Goal: Navigation & Orientation: Understand site structure

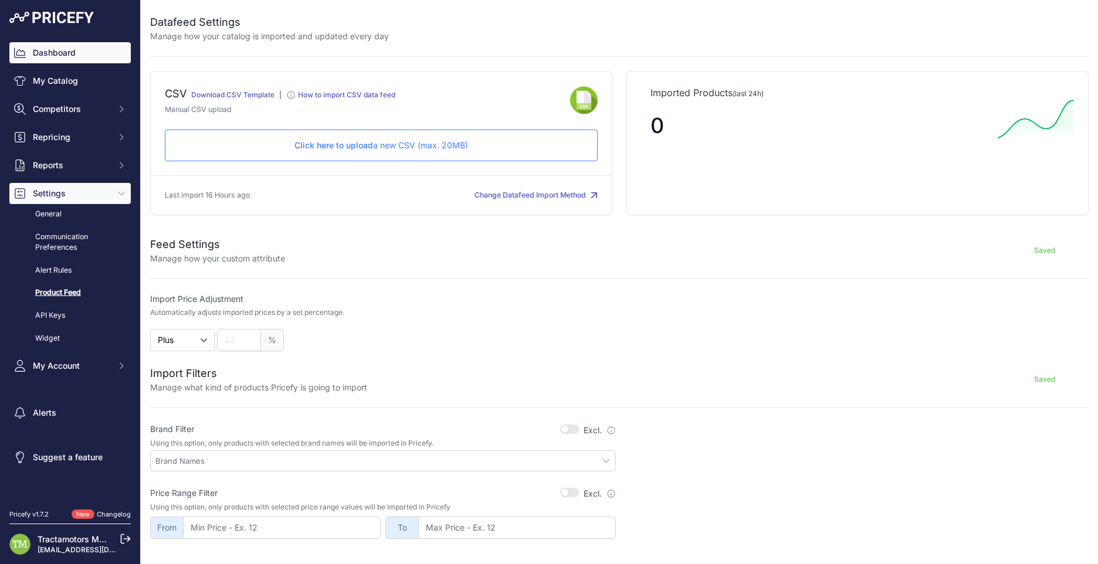
click at [59, 59] on link "Dashboard" at bounding box center [69, 52] width 121 height 21
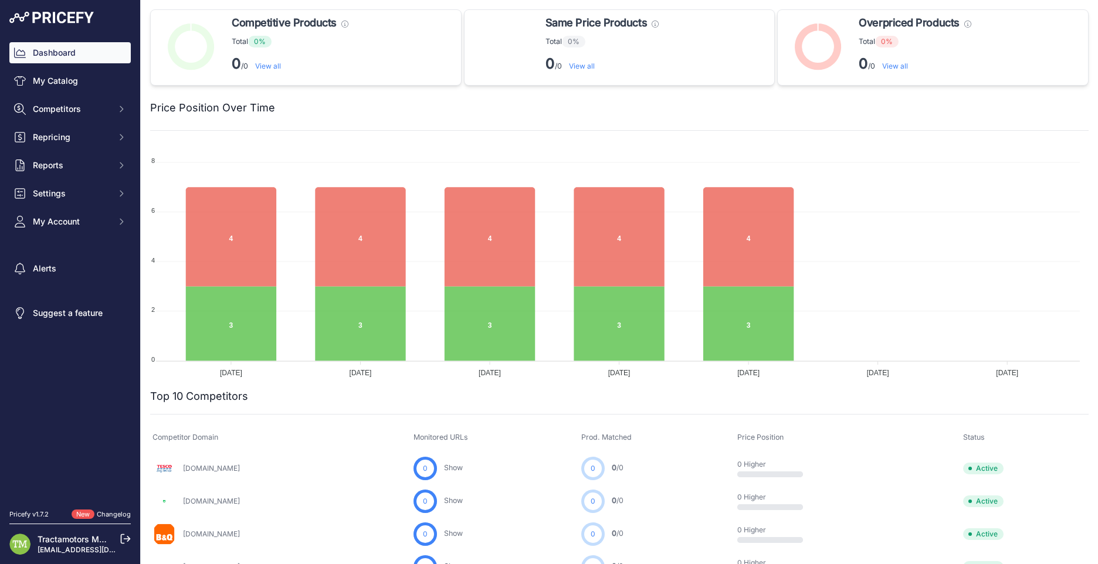
click at [85, 365] on nav "Dashboard My Catalog Competitors Competitors Monitored URLs MAP infringements R…" at bounding box center [69, 268] width 121 height 453
click at [82, 113] on span "Competitors" at bounding box center [71, 109] width 77 height 12
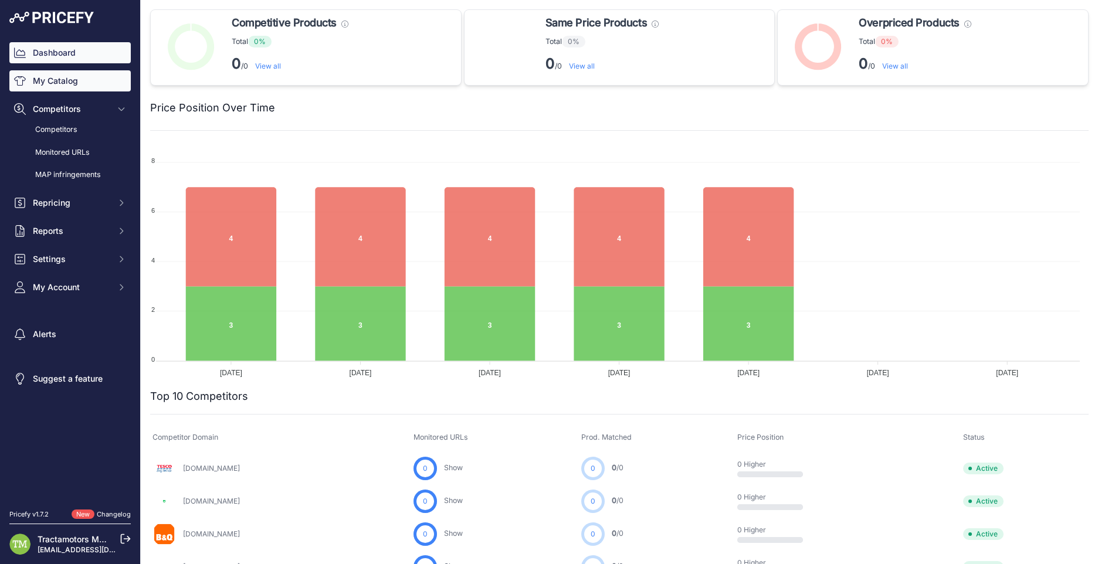
click at [81, 87] on link "My Catalog" at bounding box center [69, 80] width 121 height 21
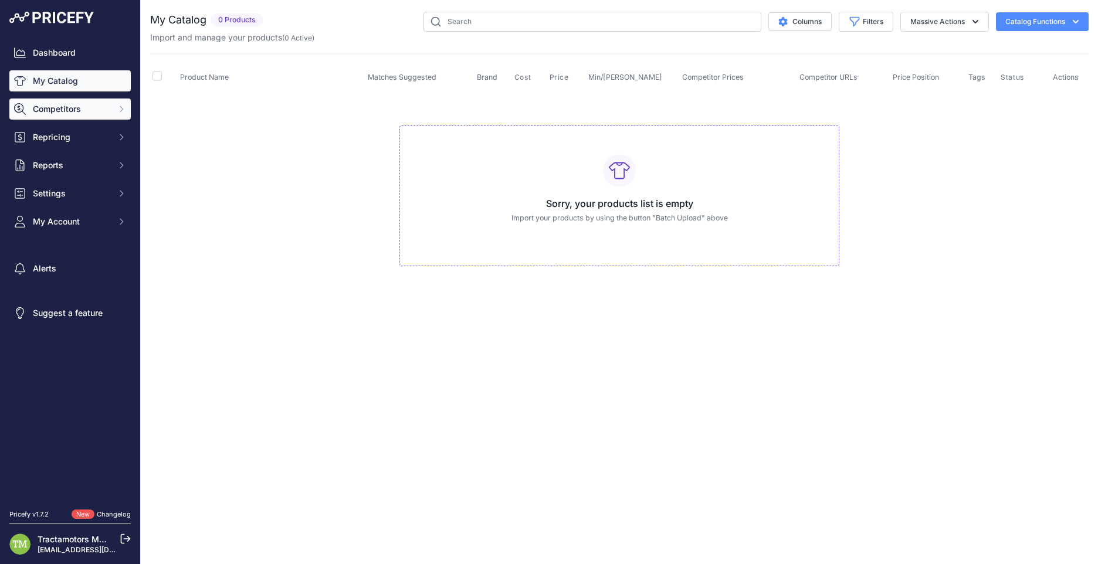
click at [94, 117] on button "Competitors" at bounding box center [69, 109] width 121 height 21
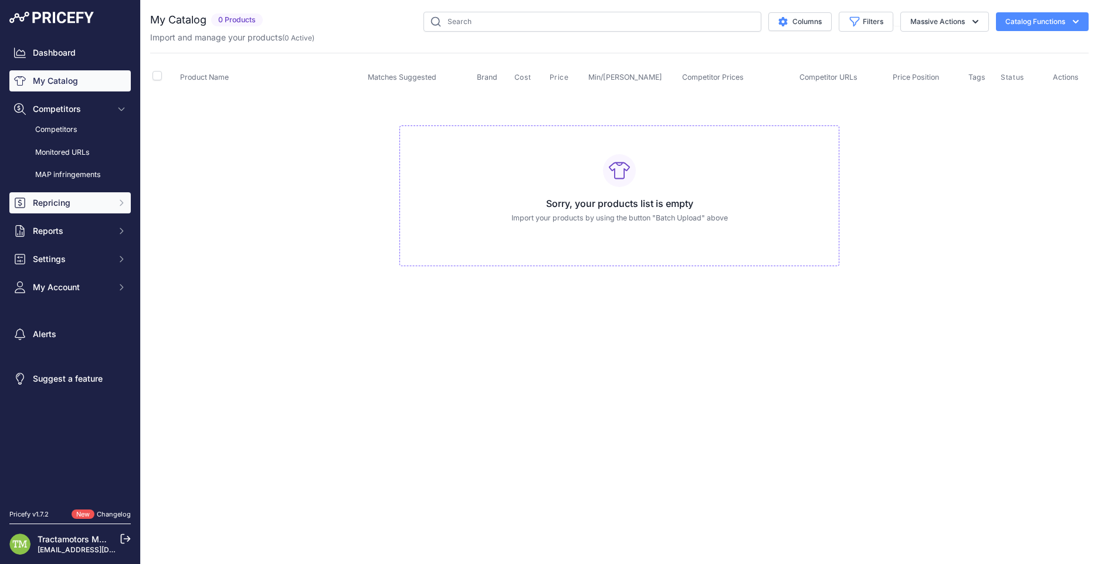
click at [65, 201] on span "Repricing" at bounding box center [71, 203] width 77 height 12
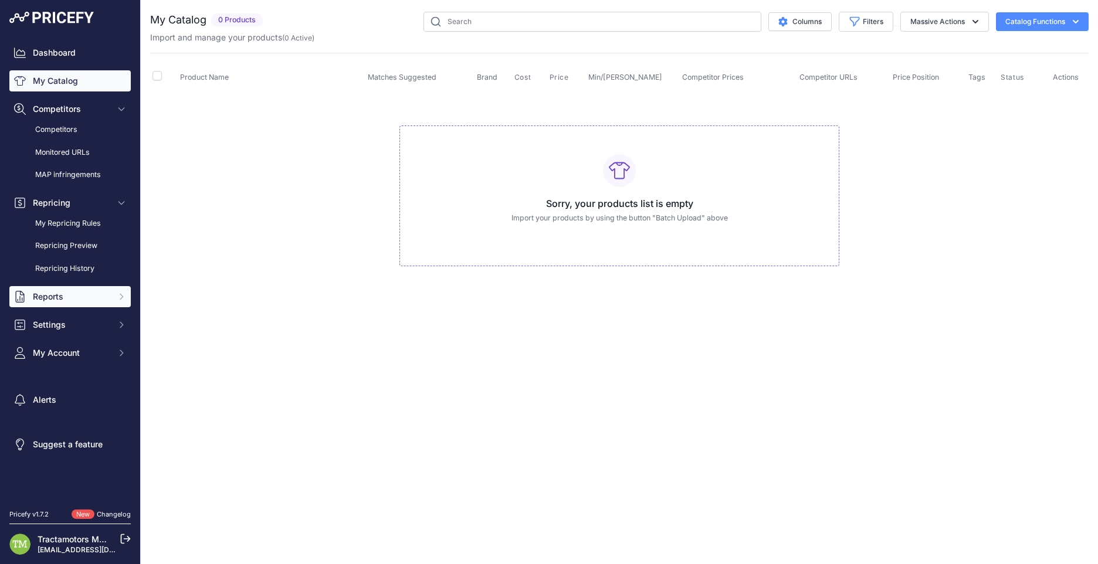
click at [84, 290] on button "Reports" at bounding box center [69, 296] width 121 height 21
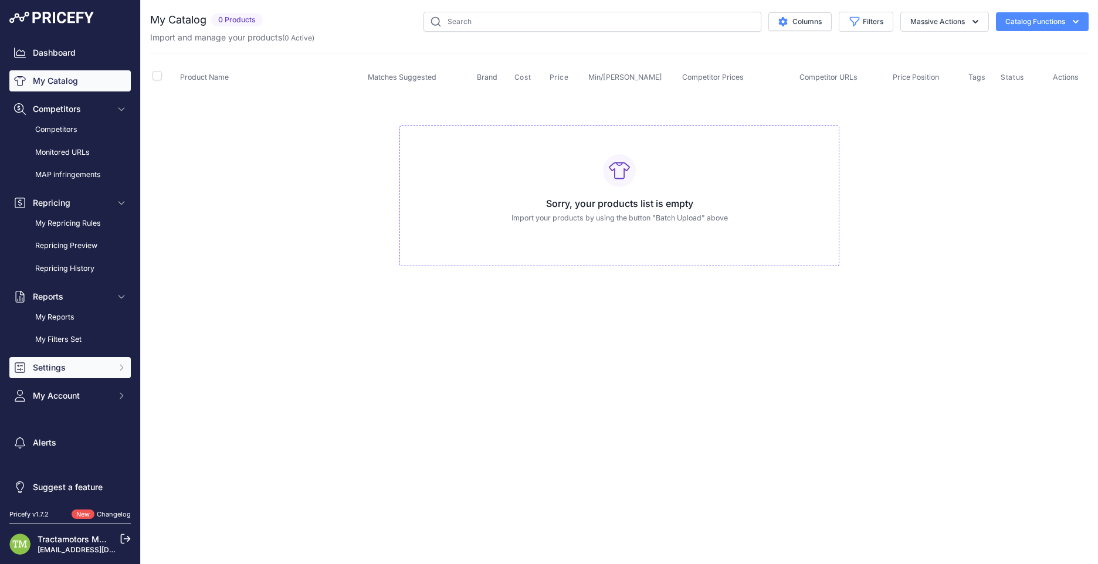
click at [63, 366] on span "Settings" at bounding box center [71, 368] width 77 height 12
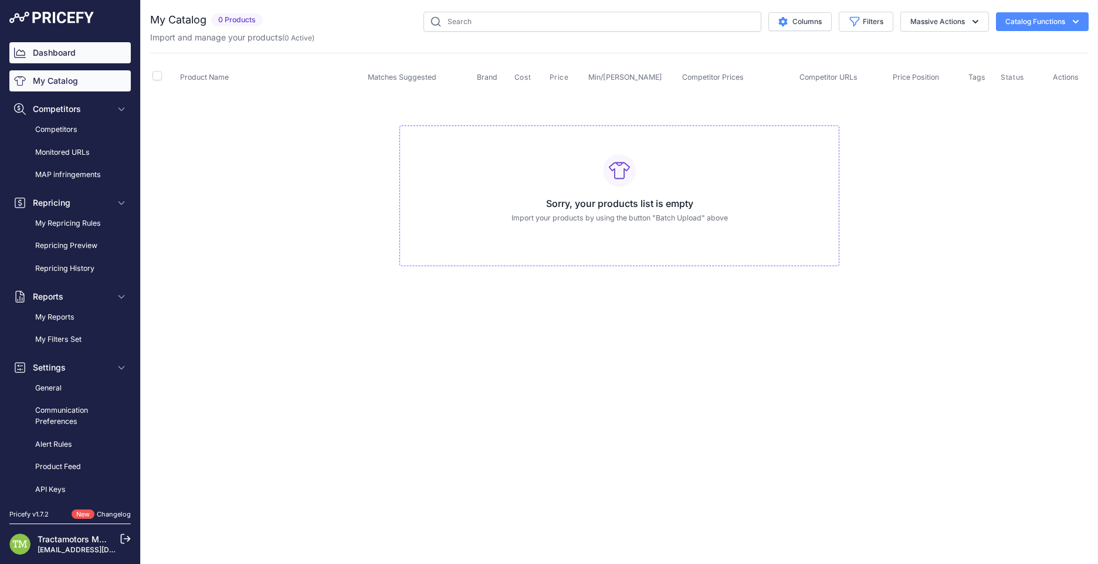
click at [58, 51] on link "Dashboard" at bounding box center [69, 52] width 121 height 21
